Goal: Information Seeking & Learning: Learn about a topic

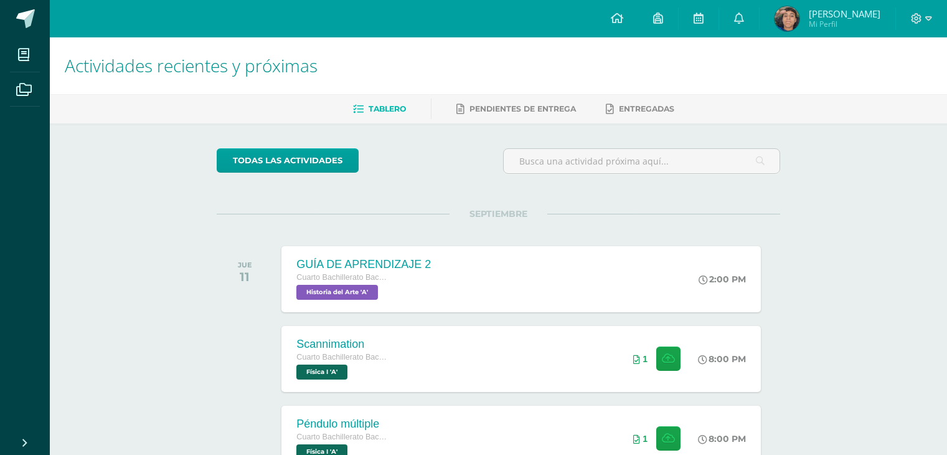
scroll to position [511, 0]
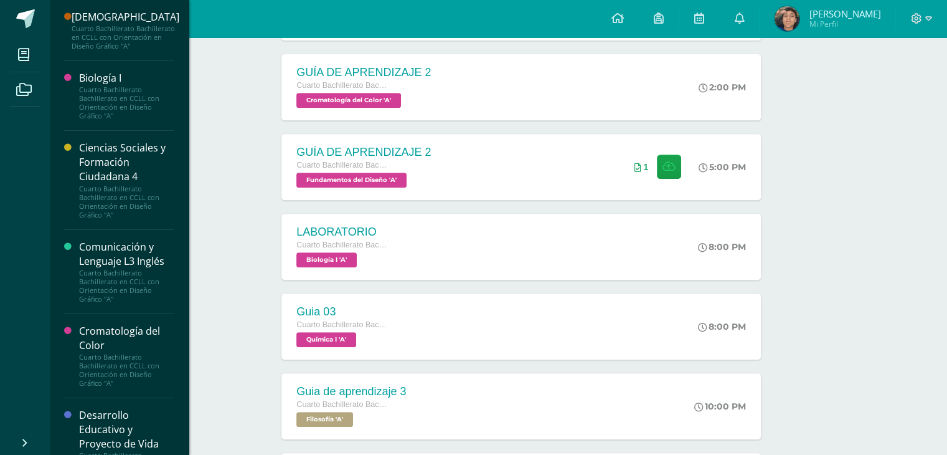
click at [153, 255] on div "Comunicación y Lenguaje L3 Inglés" at bounding box center [126, 254] width 95 height 29
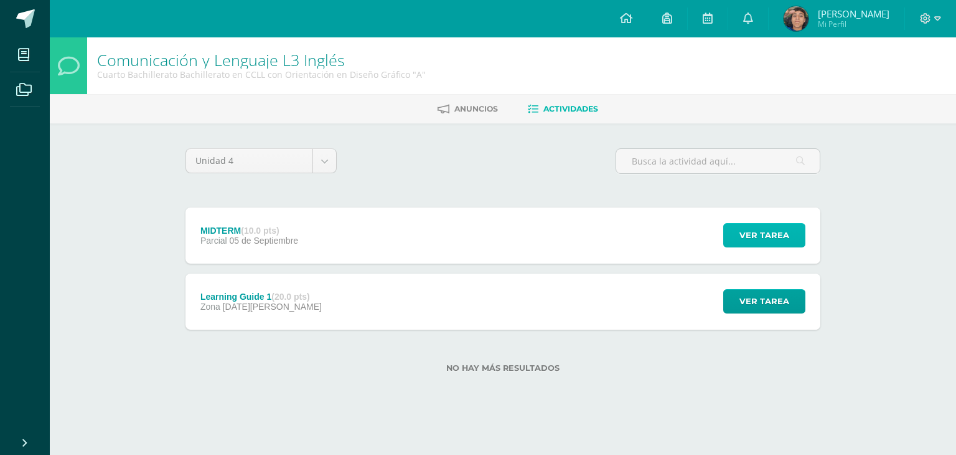
click at [737, 239] on button "Ver tarea" at bounding box center [764, 235] width 82 height 24
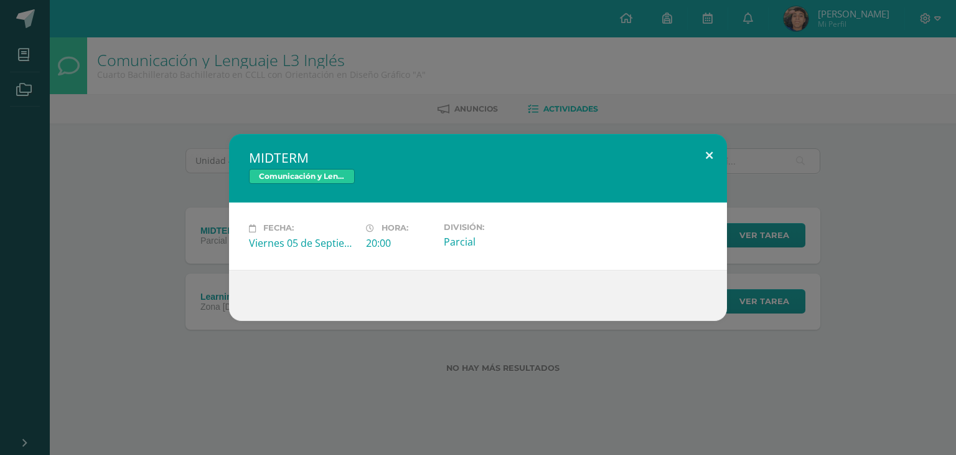
click at [712, 161] on button at bounding box center [709, 155] width 35 height 42
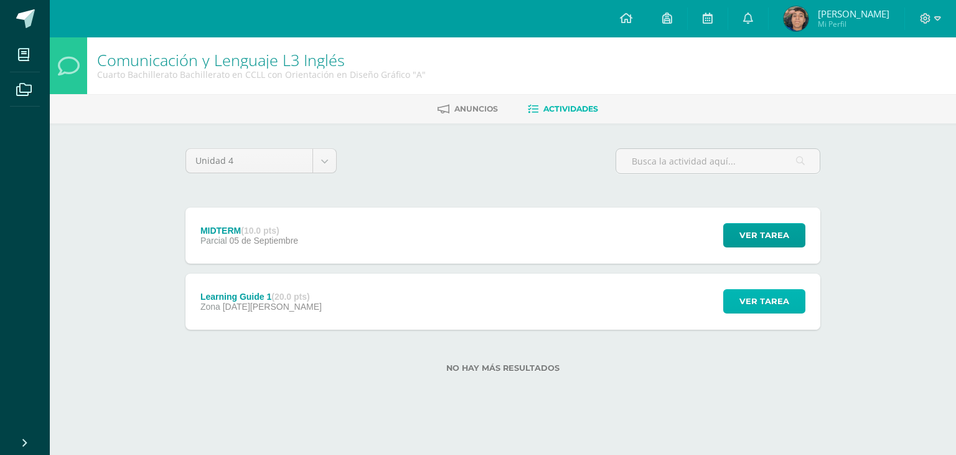
click at [747, 299] on span "Ver tarea" at bounding box center [765, 301] width 50 height 23
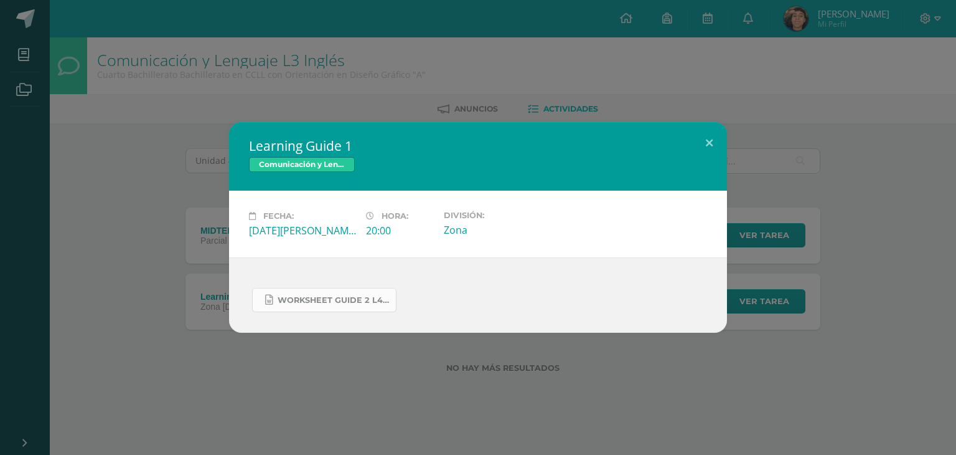
click at [326, 307] on link "WORKSHEET GUIDE 2 L4.docx" at bounding box center [324, 300] width 144 height 24
click at [702, 144] on button at bounding box center [709, 143] width 35 height 42
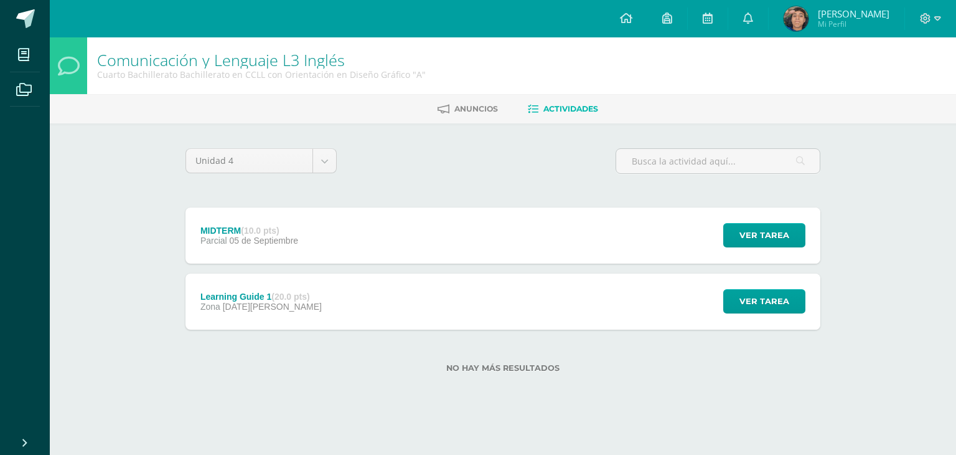
click at [643, 130] on div "Unidad 4 Unidad 1 Unidad 2 Unidad 3 Unidad 4 MIDTERM (10.0 pts) Parcial [DATE][…" at bounding box center [503, 267] width 685 height 289
click at [507, 212] on div "MIDTERM (10.0 pts) Parcial [DATE][GEOGRAPHIC_DATA] Ver tarea [GEOGRAPHIC_DATA] …" at bounding box center [503, 235] width 635 height 56
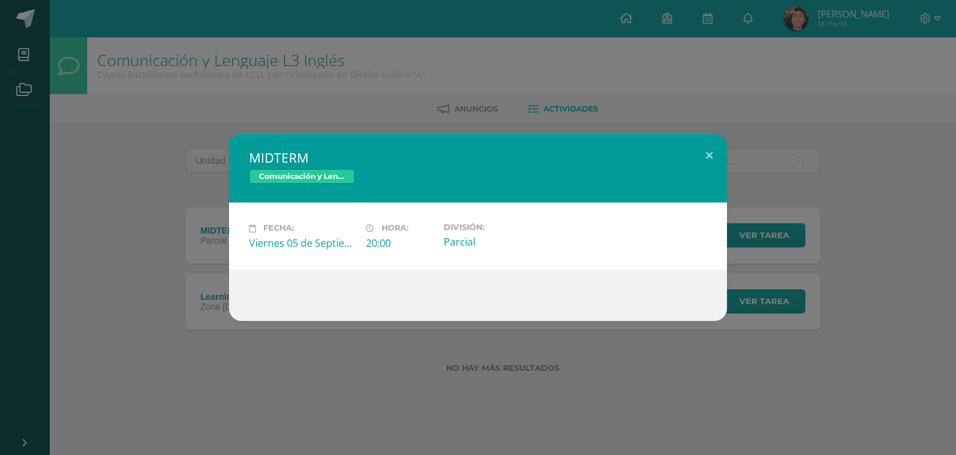
click at [507, 212] on div "Fecha: [DATE] Hora: 20:00 División: Parcial" at bounding box center [478, 235] width 498 height 67
